Goal: Transaction & Acquisition: Purchase product/service

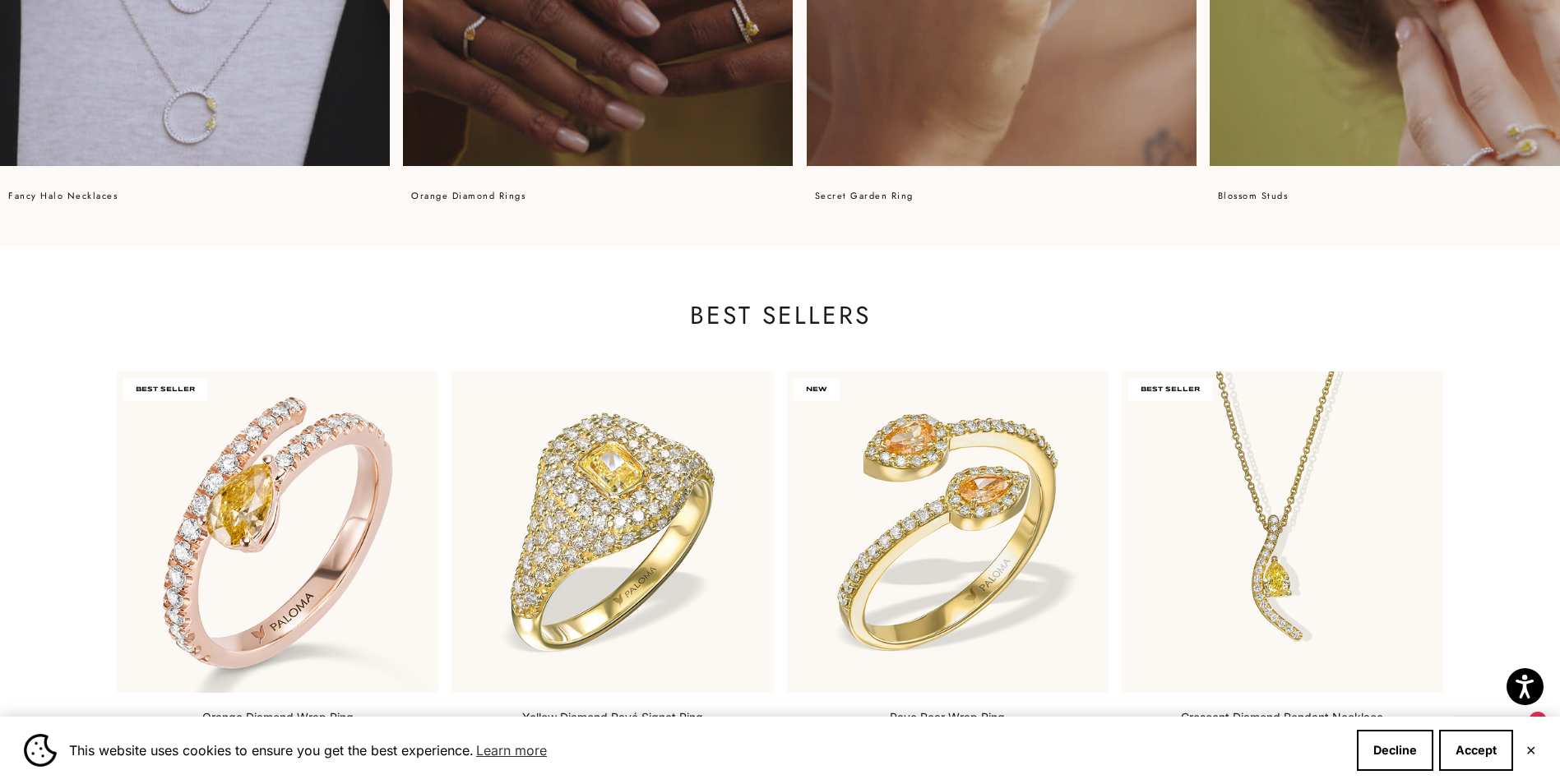
scroll to position [1891, 0]
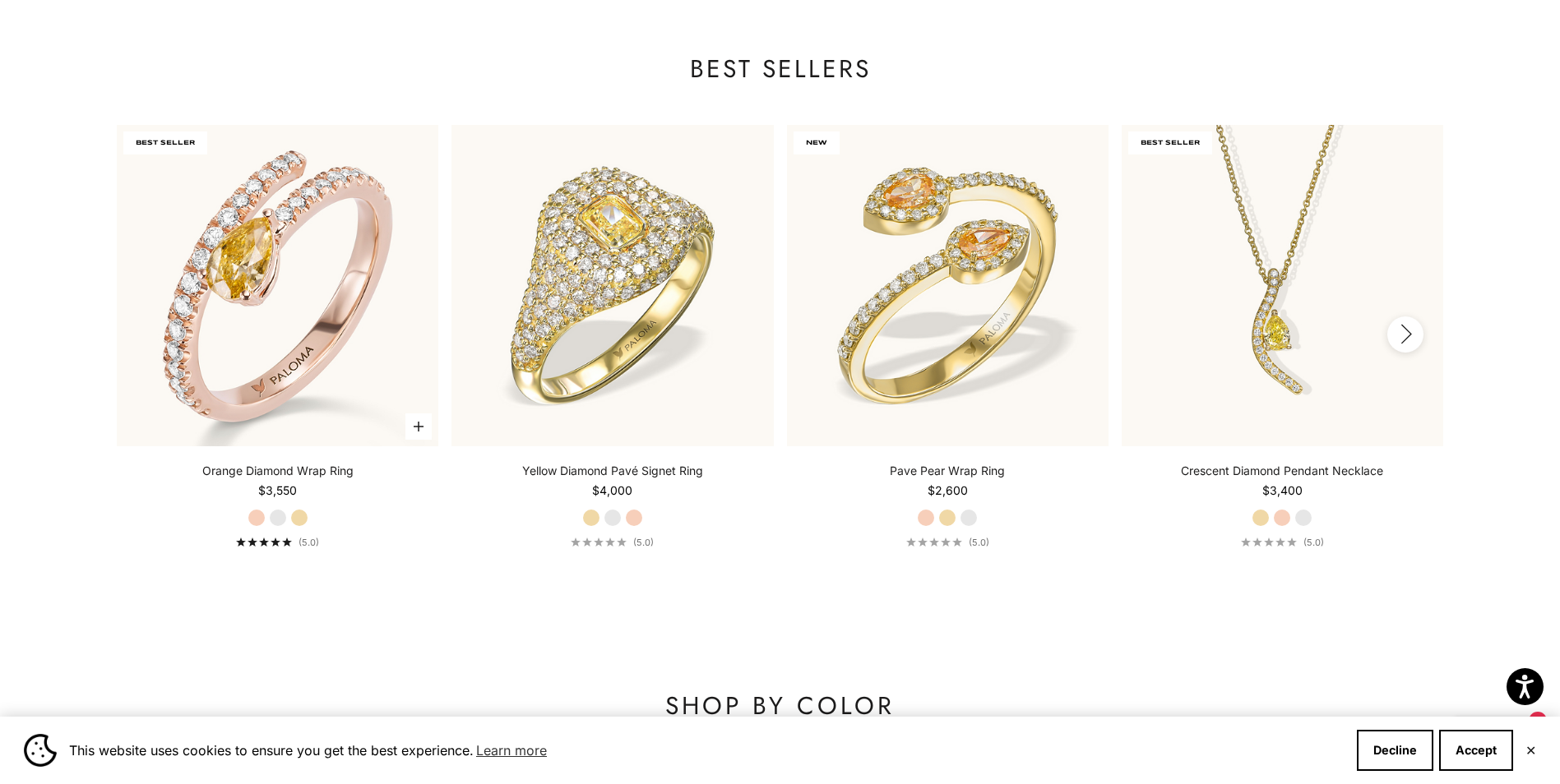
click at [278, 515] on label "White Gold" at bounding box center [278, 518] width 18 height 18
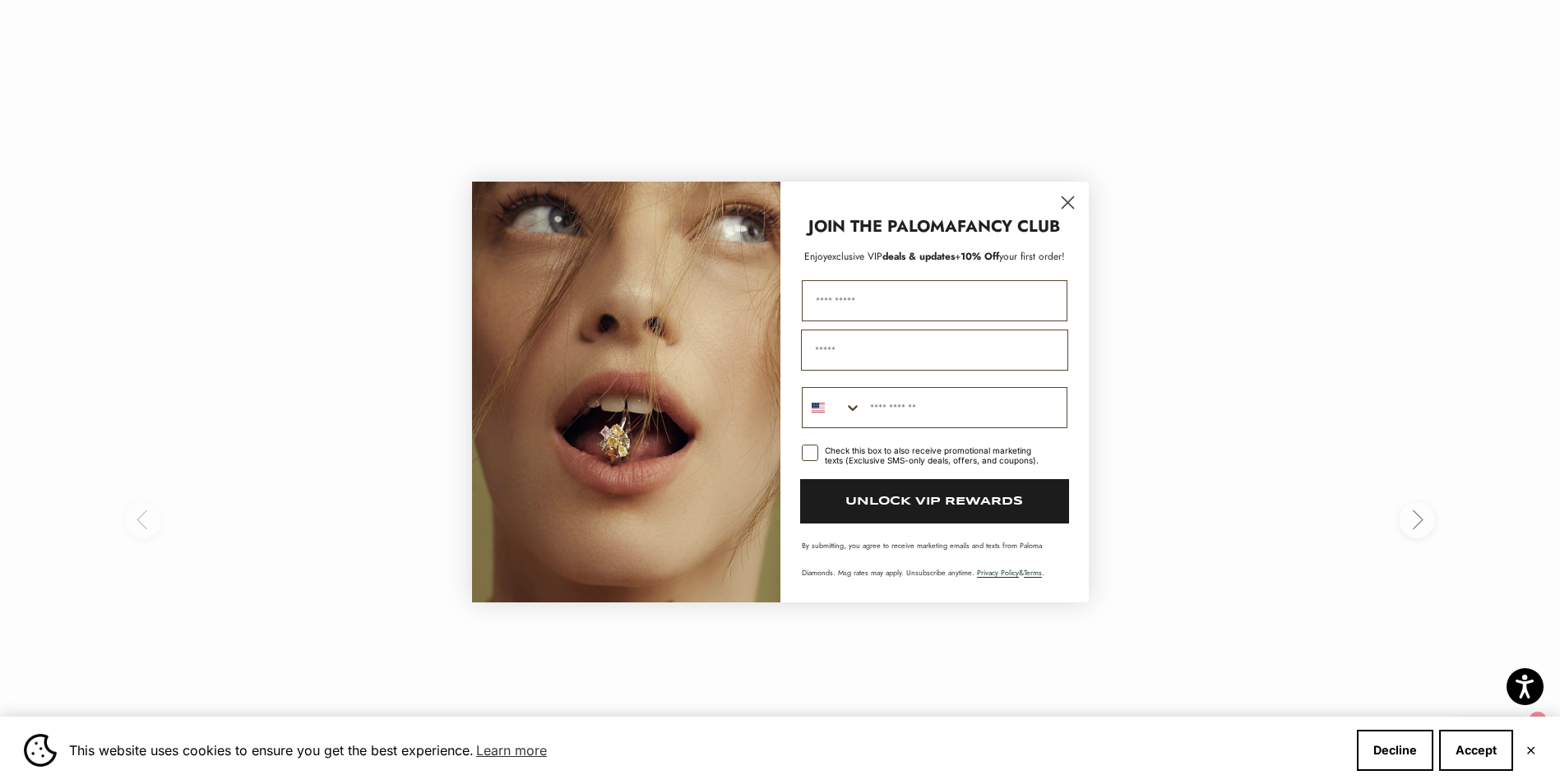
scroll to position [3700, 0]
click at [1073, 199] on circle "Close dialog" at bounding box center [1067, 202] width 27 height 27
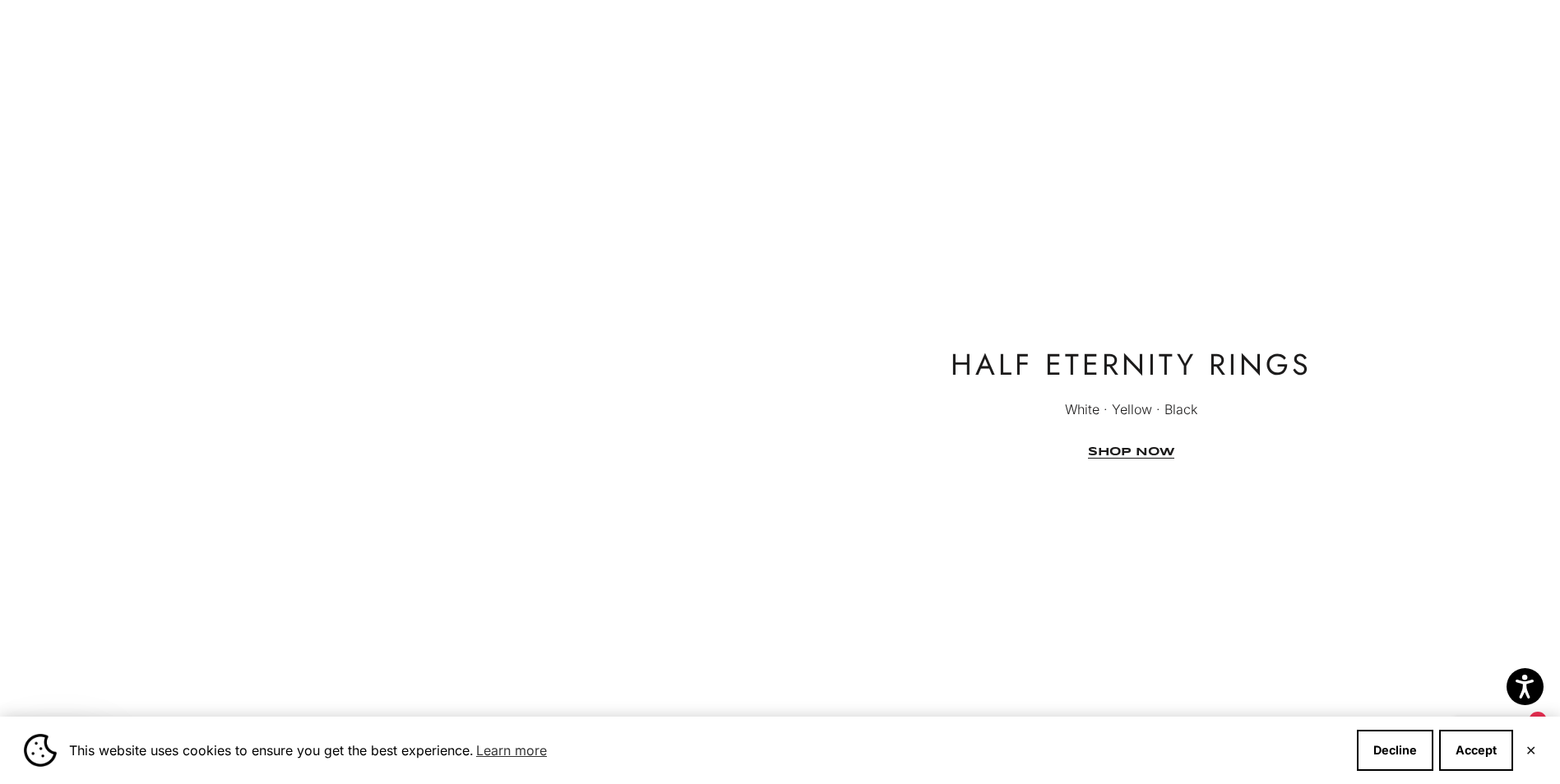
scroll to position [4357, 0]
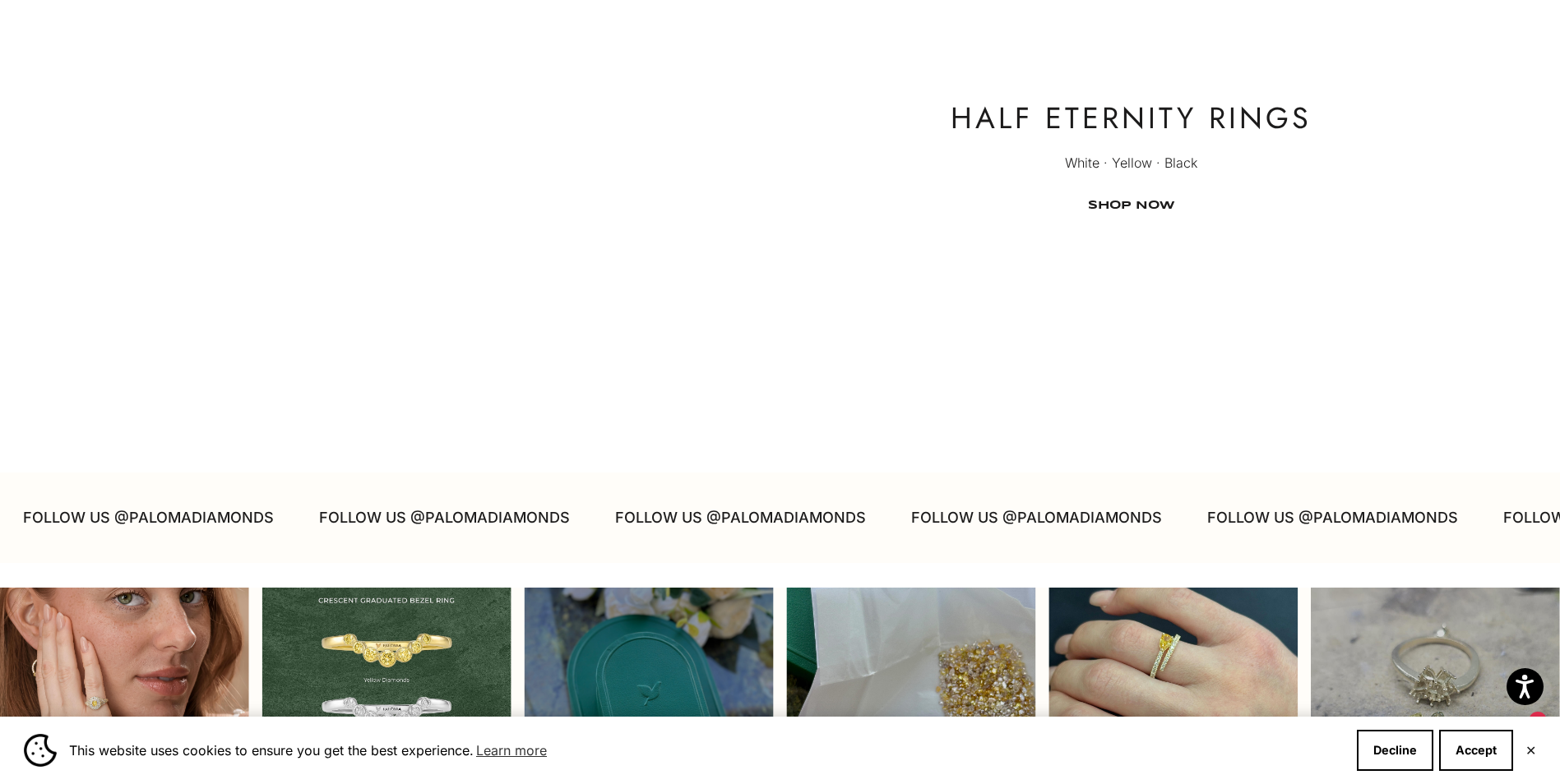
click at [1108, 207] on link "SHOP NOW" at bounding box center [1131, 206] width 87 height 12
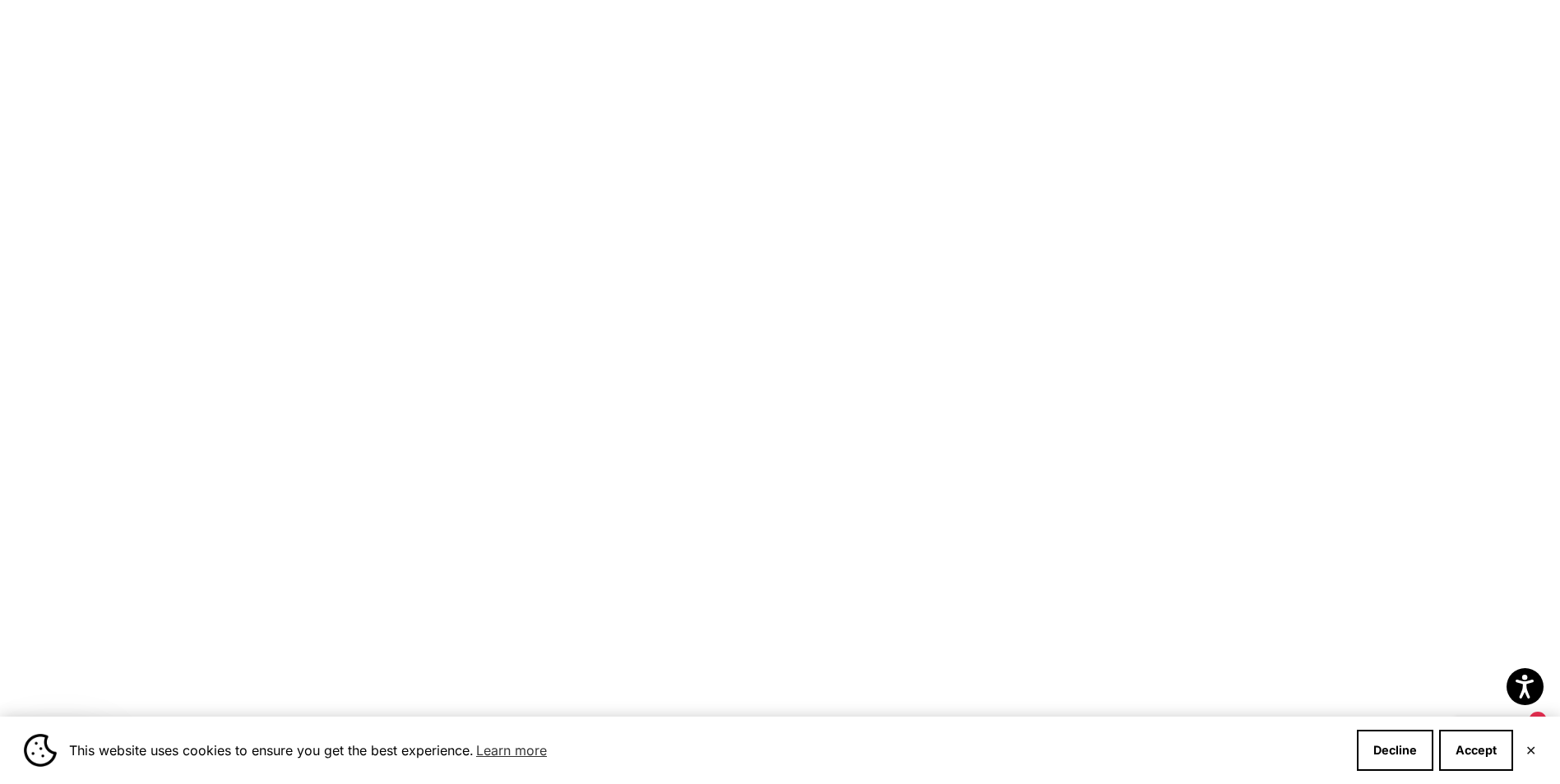
scroll to position [904, 0]
click at [1282, 585] on label "White Gold" at bounding box center [1282, 584] width 18 height 18
click at [277, 419] on label "White Gold" at bounding box center [278, 420] width 18 height 18
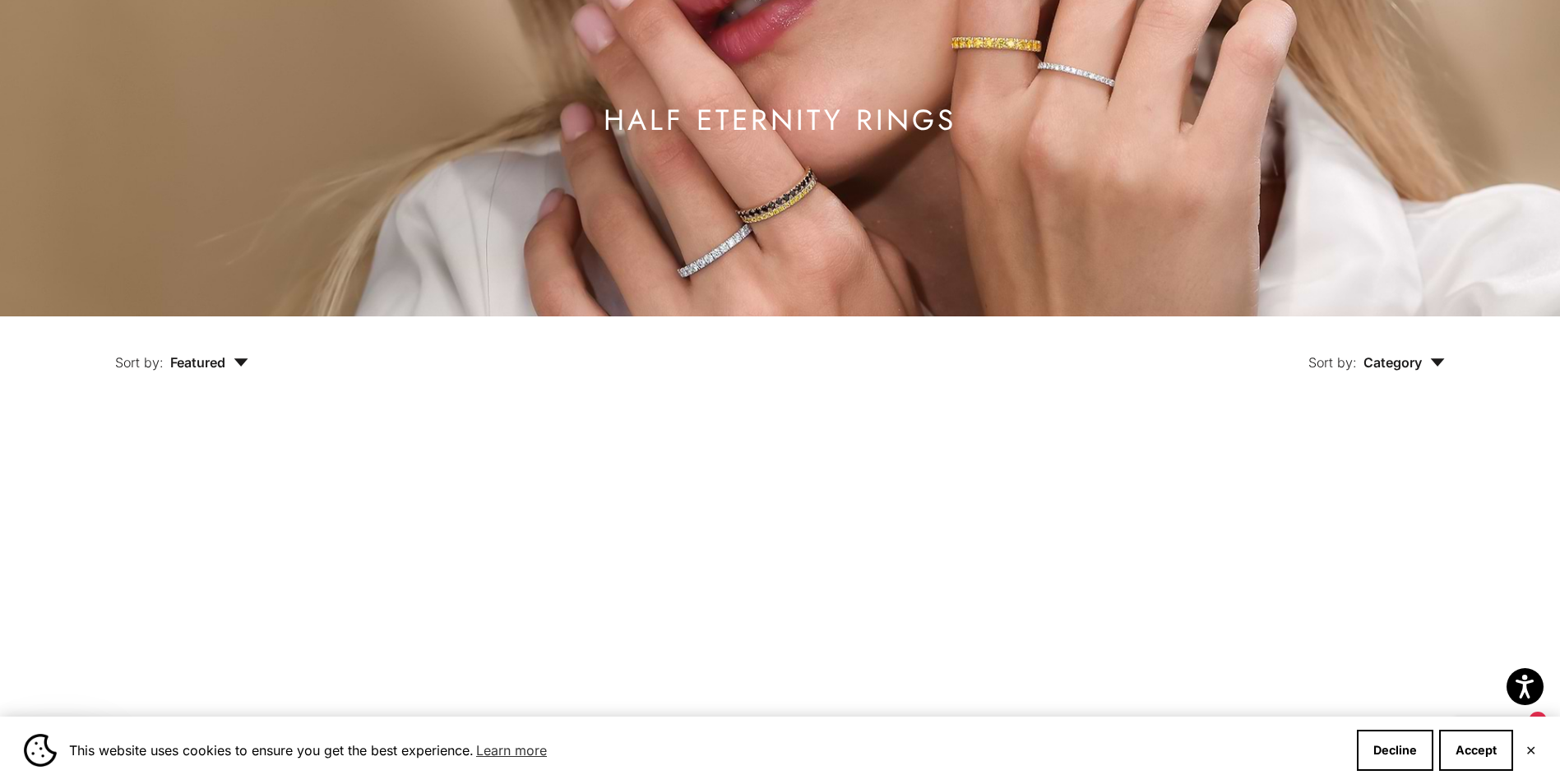
scroll to position [0, 0]
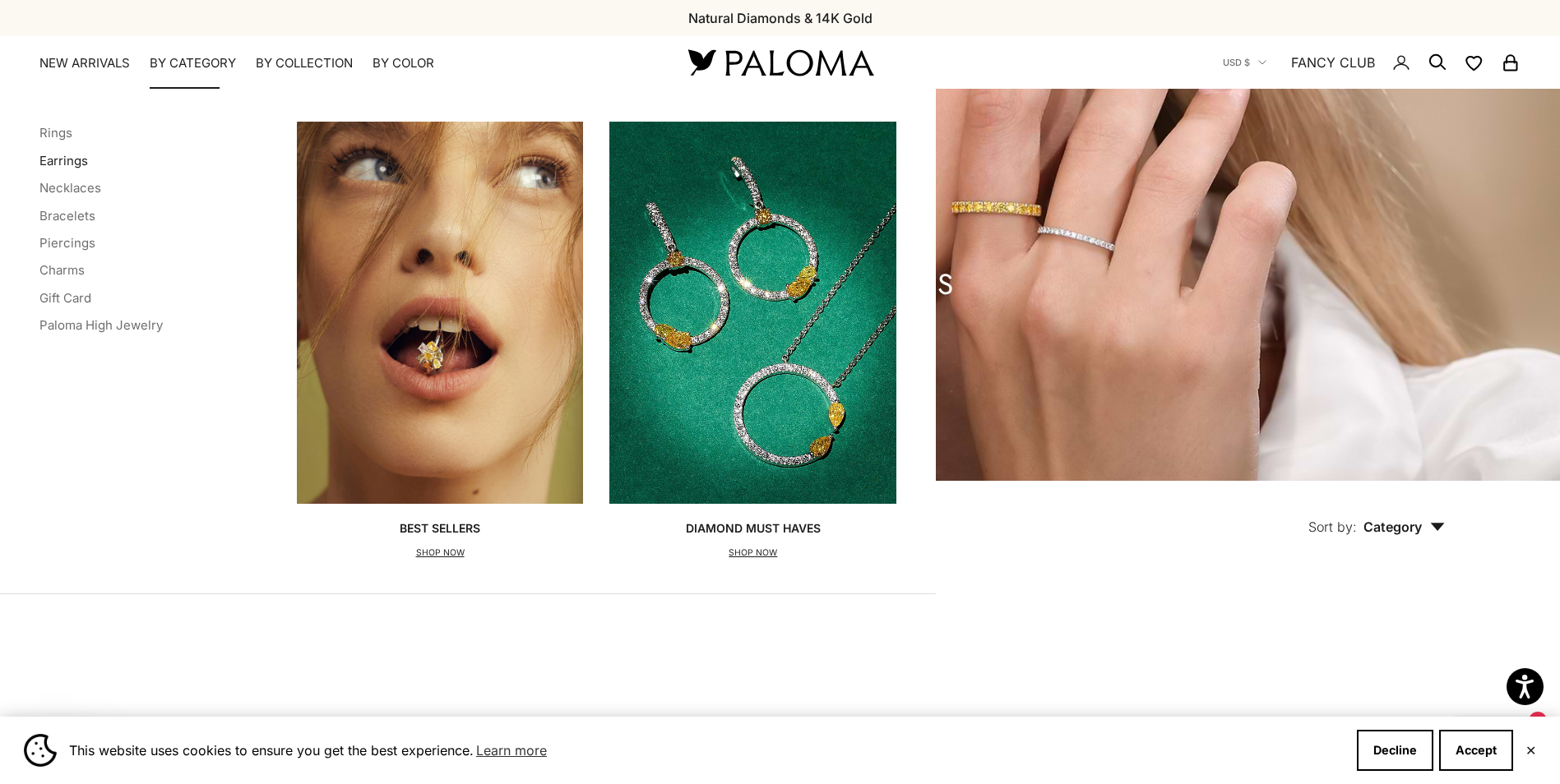
click at [68, 164] on link "Earrings" at bounding box center [63, 161] width 48 height 16
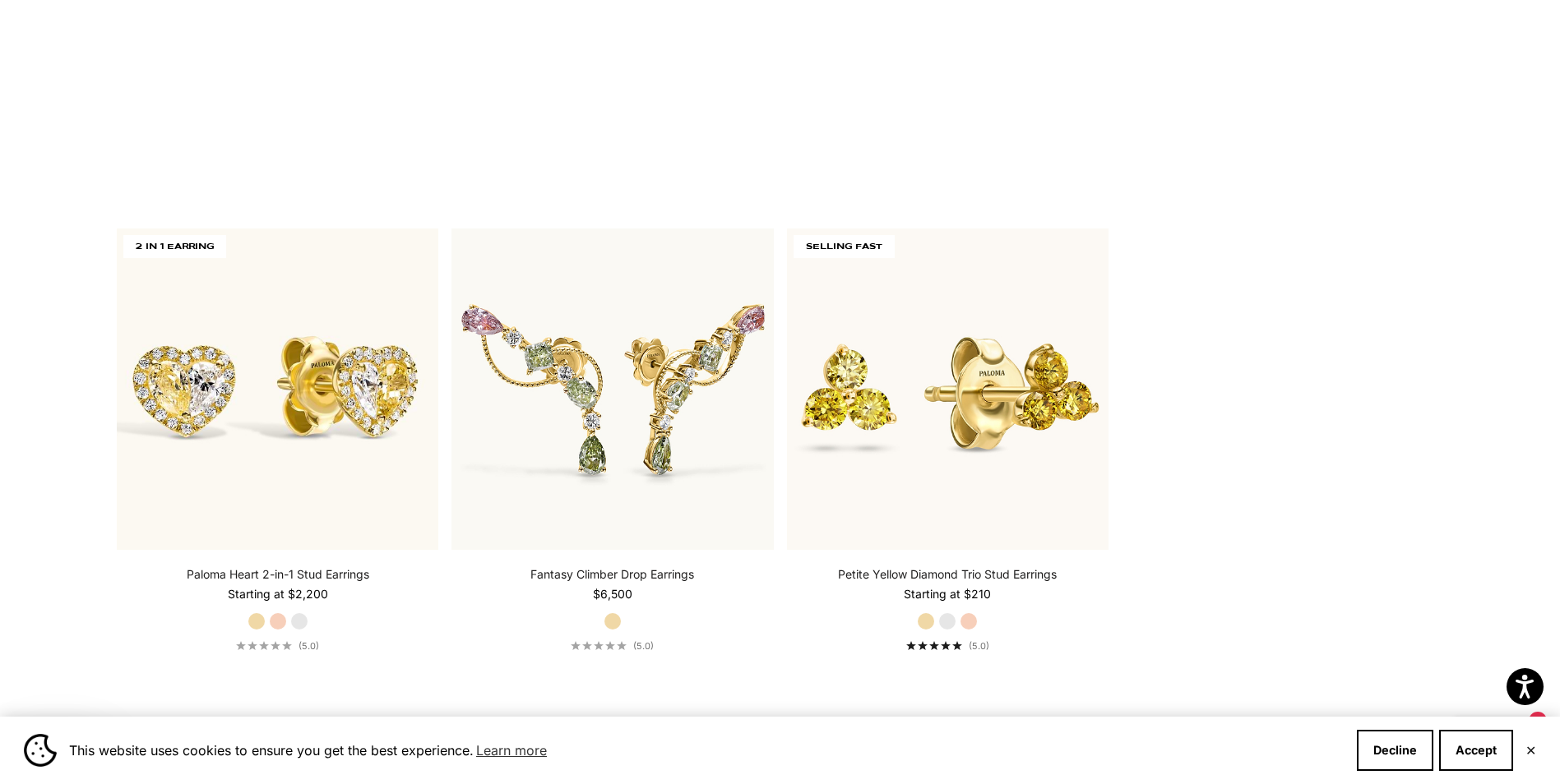
scroll to position [2467, 0]
